Goal: Transaction & Acquisition: Purchase product/service

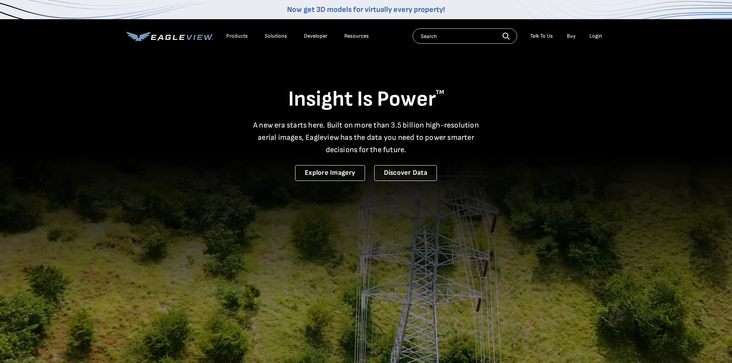
click at [593, 35] on div "Login" at bounding box center [595, 36] width 13 height 7
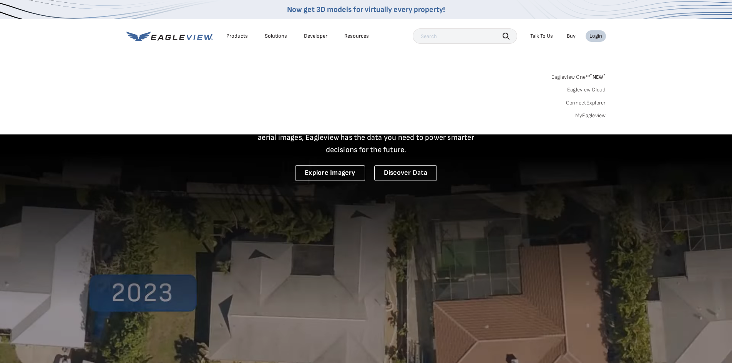
click at [597, 37] on div "Login" at bounding box center [595, 36] width 13 height 7
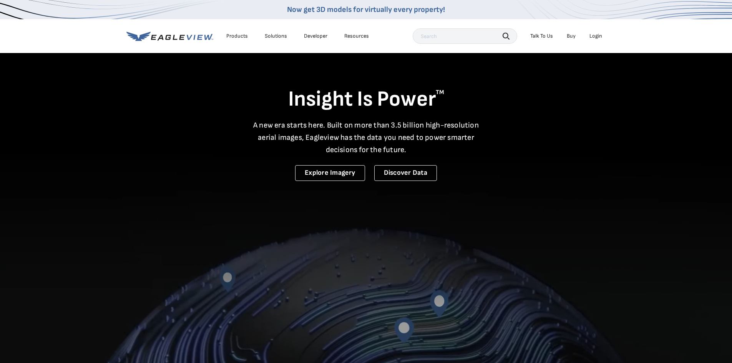
click at [597, 37] on div "Login" at bounding box center [595, 36] width 13 height 7
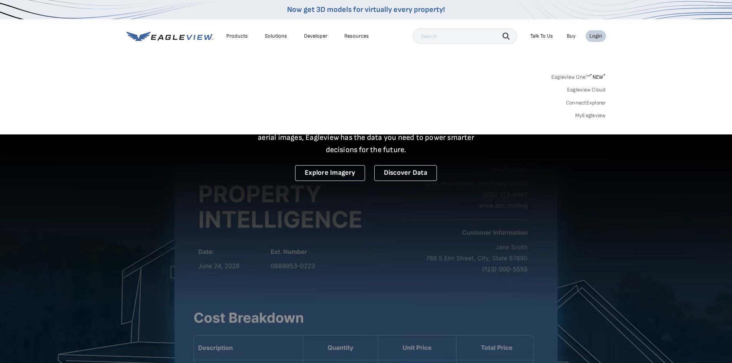
click at [597, 37] on div "Login" at bounding box center [595, 36] width 13 height 7
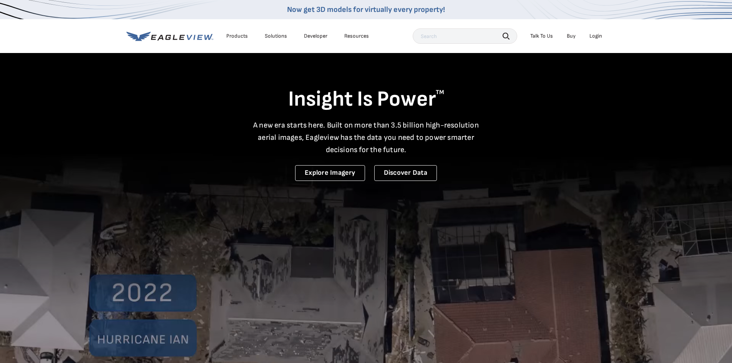
click at [597, 37] on div "Login" at bounding box center [595, 36] width 13 height 7
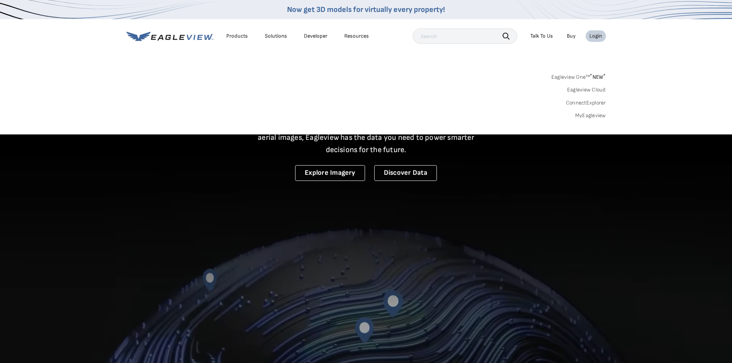
click at [597, 37] on div "Login" at bounding box center [595, 36] width 13 height 7
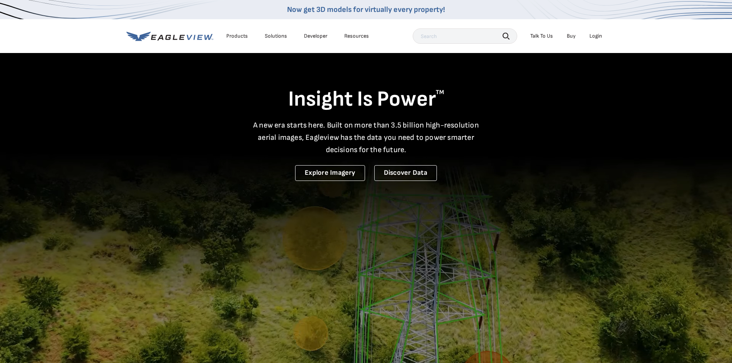
click at [597, 37] on div "Login" at bounding box center [595, 36] width 13 height 7
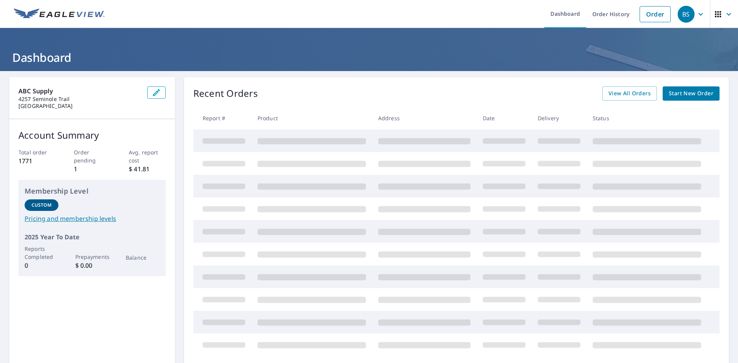
click at [680, 94] on span "Start New Order" at bounding box center [690, 94] width 45 height 10
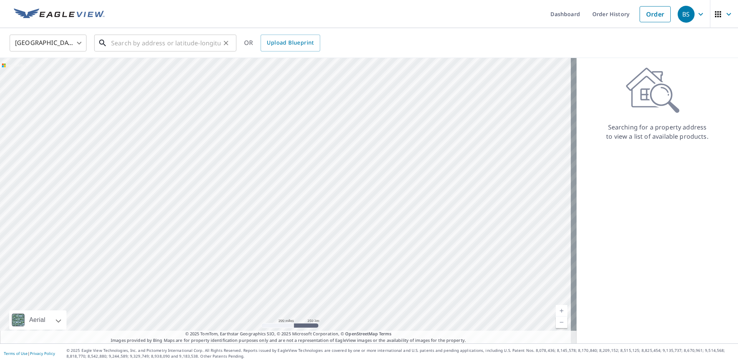
click at [129, 44] on input "text" at bounding box center [165, 43] width 109 height 22
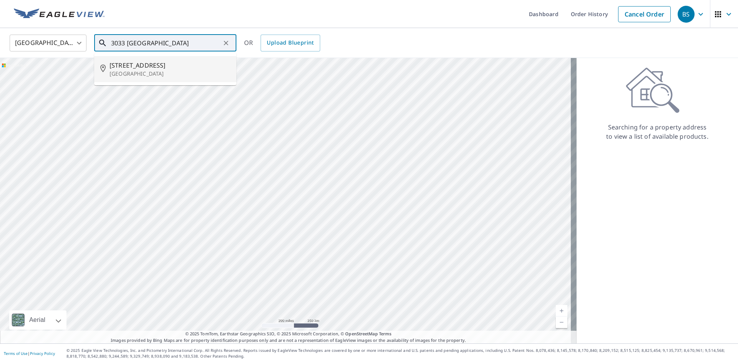
click at [134, 72] on p "North Garden, VA 22959" at bounding box center [169, 74] width 121 height 8
type input "3033 Old Lynchburg Rd North Garden, VA 22959"
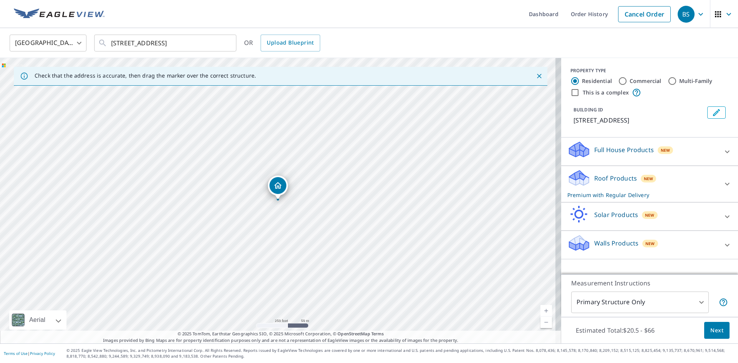
click at [686, 199] on p "Premium with Regular Delivery" at bounding box center [642, 195] width 151 height 8
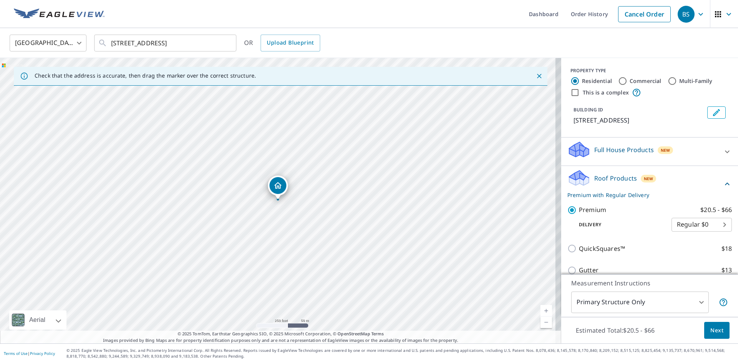
click at [584, 260] on div "QuickSquares™ $18" at bounding box center [649, 249] width 164 height 22
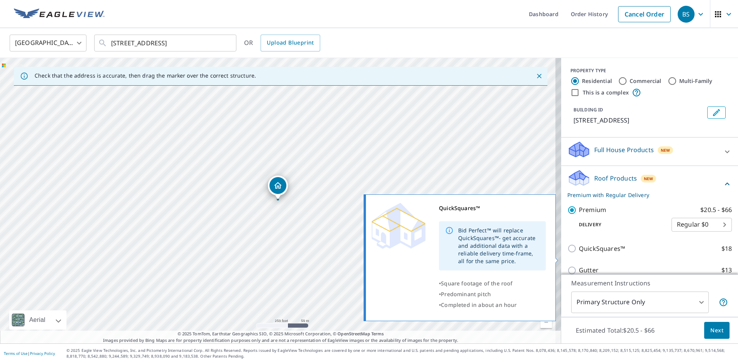
click at [567, 253] on input "QuickSquares™ $18" at bounding box center [573, 248] width 12 height 9
checkbox input "true"
checkbox input "false"
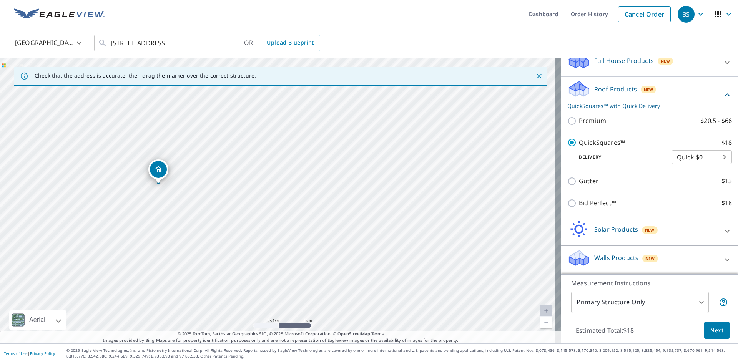
scroll to position [98, 0]
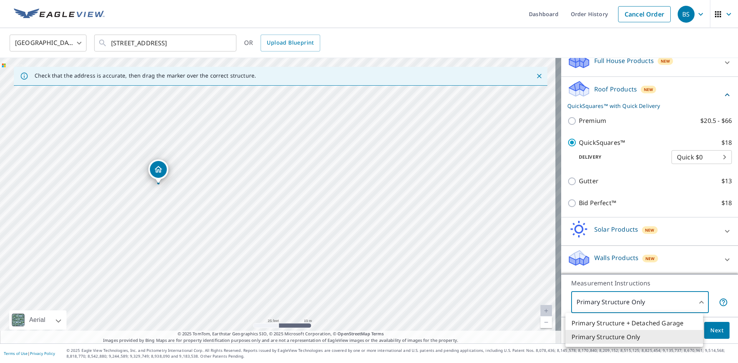
click at [682, 300] on body "BS BS Dashboard Order History Cancel Order BS United States US ​ 3033 Old Lynch…" at bounding box center [369, 181] width 738 height 363
click at [658, 325] on li "Primary Structure + Detached Garage" at bounding box center [634, 323] width 138 height 14
type input "1"
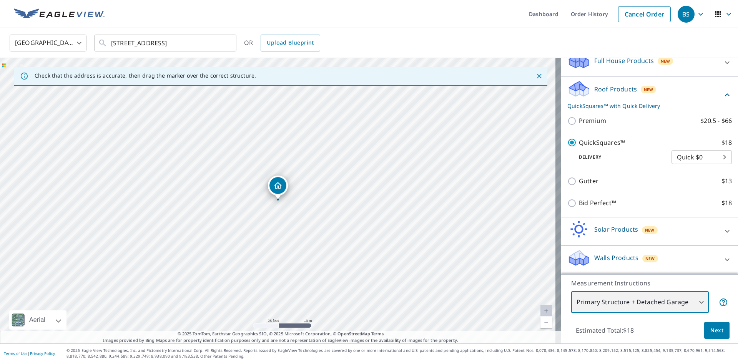
click at [291, 228] on div "3033 Old Lynchburg Rd North Garden, VA 22959" at bounding box center [280, 200] width 561 height 285
click at [697, 300] on body "BS BS Dashboard Order History Cancel Order BS United States US ​ 3033 Old Lynch…" at bounding box center [369, 181] width 738 height 363
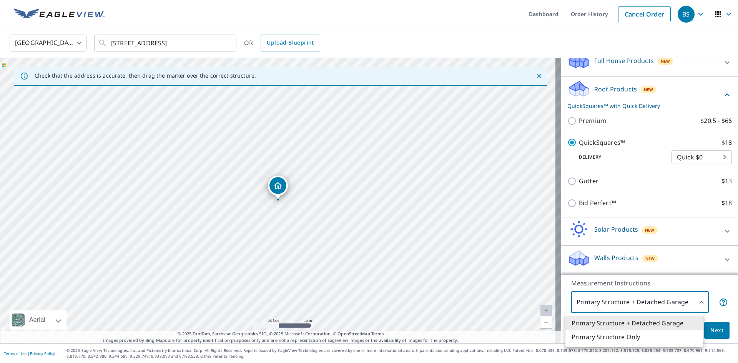
click at [674, 323] on li "Primary Structure + Detached Garage" at bounding box center [634, 323] width 138 height 14
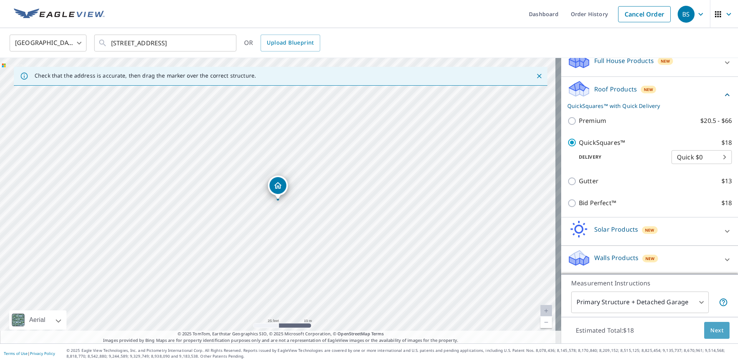
click at [710, 333] on span "Next" at bounding box center [716, 331] width 13 height 10
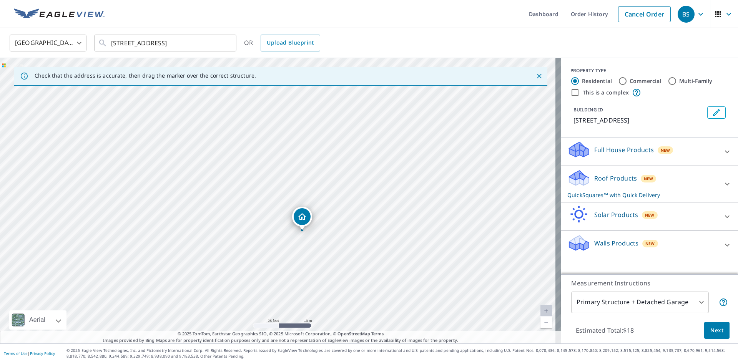
drag, startPoint x: 292, startPoint y: 191, endPoint x: 303, endPoint y: 219, distance: 29.8
drag, startPoint x: 278, startPoint y: 187, endPoint x: 266, endPoint y: 159, distance: 30.3
click at [716, 329] on span "Next" at bounding box center [716, 331] width 13 height 10
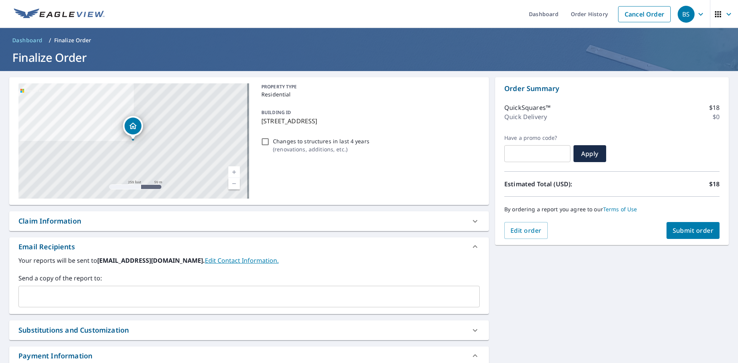
click at [682, 230] on span "Submit order" at bounding box center [692, 230] width 41 height 8
checkbox input "true"
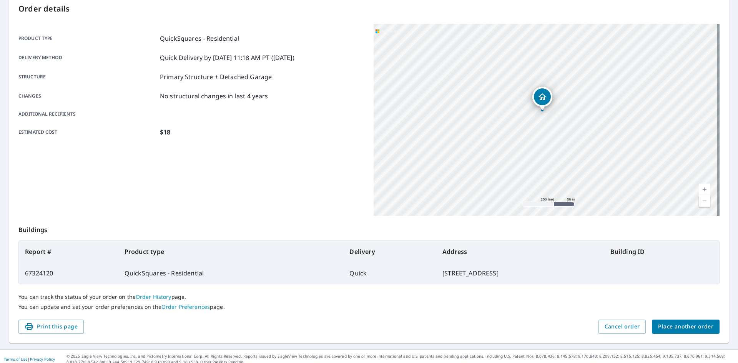
scroll to position [89, 0]
